Goal: Entertainment & Leisure: Browse casually

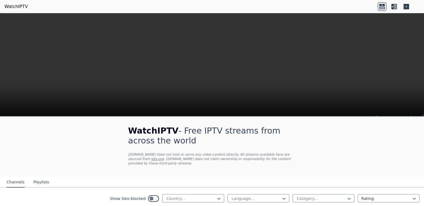
scroll to position [189, 0]
click at [41, 177] on button "Playlists" at bounding box center [41, 182] width 16 height 10
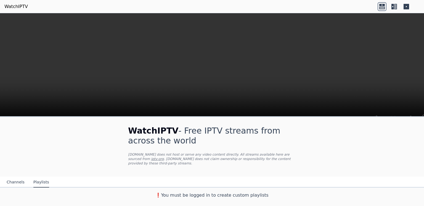
scroll to position [13, 0]
click at [14, 188] on button "Channels" at bounding box center [16, 182] width 18 height 10
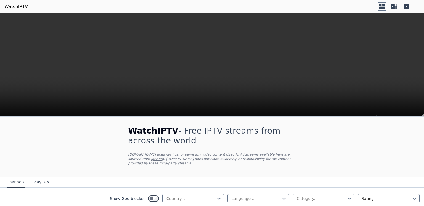
scroll to position [70, 0]
click at [218, 196] on div at bounding box center [219, 199] width 6 height 6
click at [186, 187] on div "[GEOGRAPHIC_DATA]" at bounding box center [193, 192] width 62 height 10
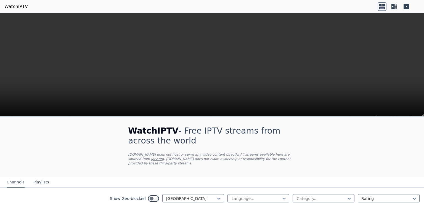
click at [394, 6] on icon at bounding box center [394, 6] width 9 height 9
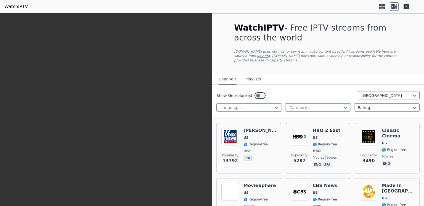
click at [407, 6] on icon at bounding box center [406, 7] width 6 height 6
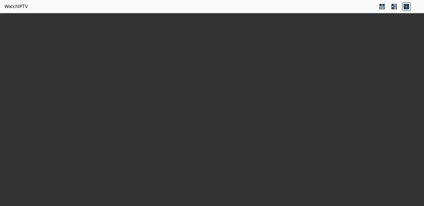
click at [394, 6] on icon at bounding box center [394, 6] width 9 height 9
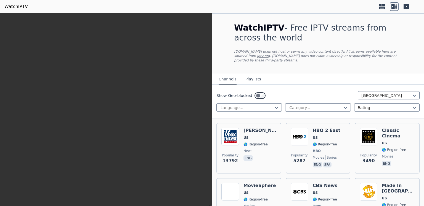
scroll to position [161, 0]
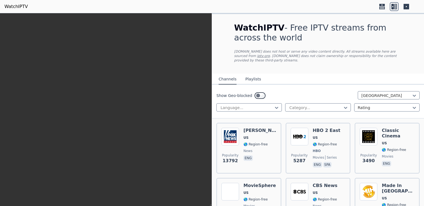
click at [383, 7] on icon at bounding box center [381, 6] width 9 height 9
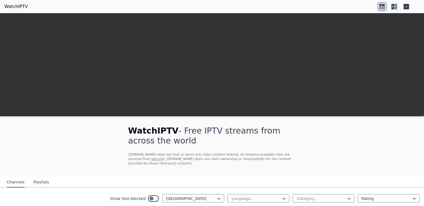
click at [407, 4] on icon at bounding box center [406, 7] width 6 height 6
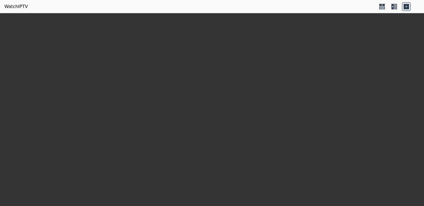
click at [381, 4] on icon at bounding box center [382, 5] width 6 height 2
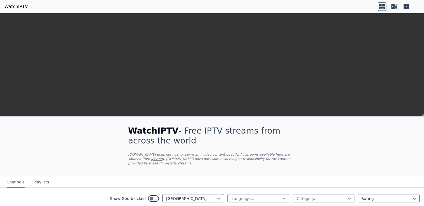
click at [385, 9] on icon at bounding box center [381, 6] width 9 height 9
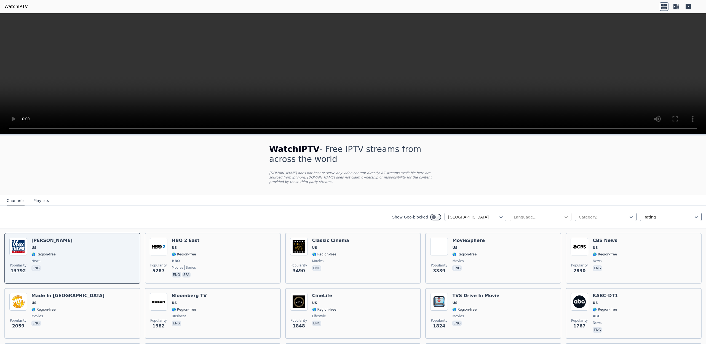
click at [565, 215] on icon at bounding box center [567, 217] width 6 height 6
click at [539, 248] on div "English" at bounding box center [541, 249] width 62 height 10
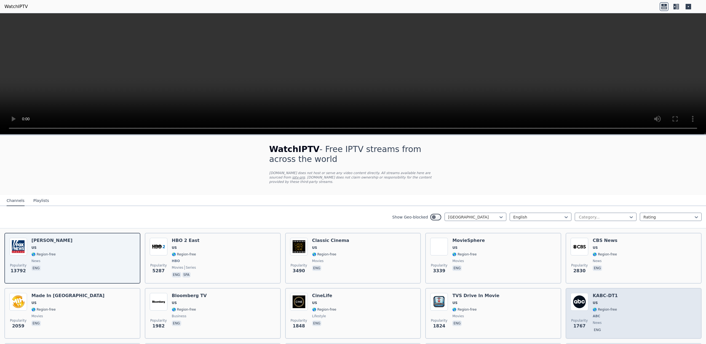
click at [617, 302] on div "Popularity 1767 KABC-DT1 US 🌎 Region-free ABC news eng" at bounding box center [634, 313] width 126 height 41
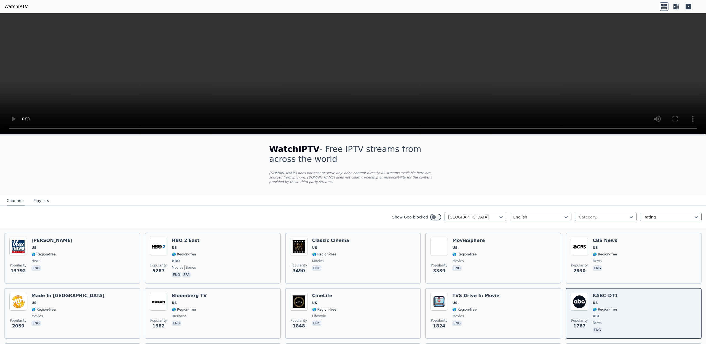
scroll to position [76, 0]
click at [630, 214] on icon at bounding box center [632, 217] width 6 height 6
click at [627, 275] on div "Sports" at bounding box center [606, 280] width 62 height 10
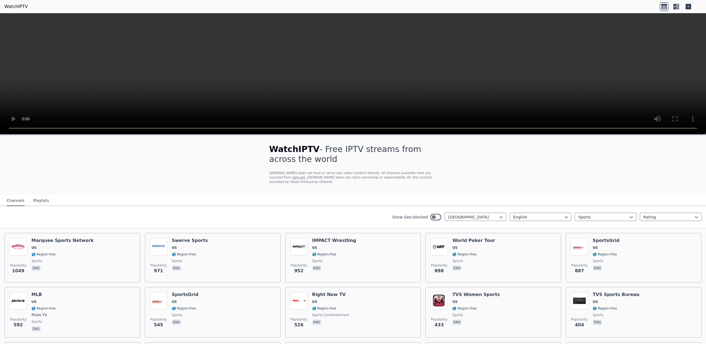
scroll to position [181, 0]
click at [630, 214] on icon at bounding box center [632, 217] width 6 height 6
click at [591, 251] on div "News" at bounding box center [606, 256] width 62 height 10
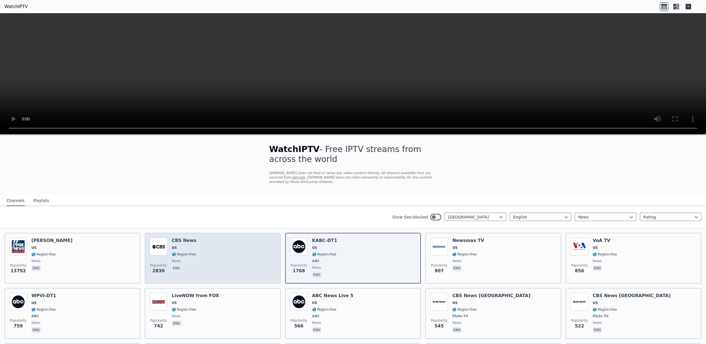
click at [214, 264] on div "Popularity 2830 CBS News US 🌎 Region-free news eng" at bounding box center [213, 258] width 126 height 41
